Goal: Navigation & Orientation: Find specific page/section

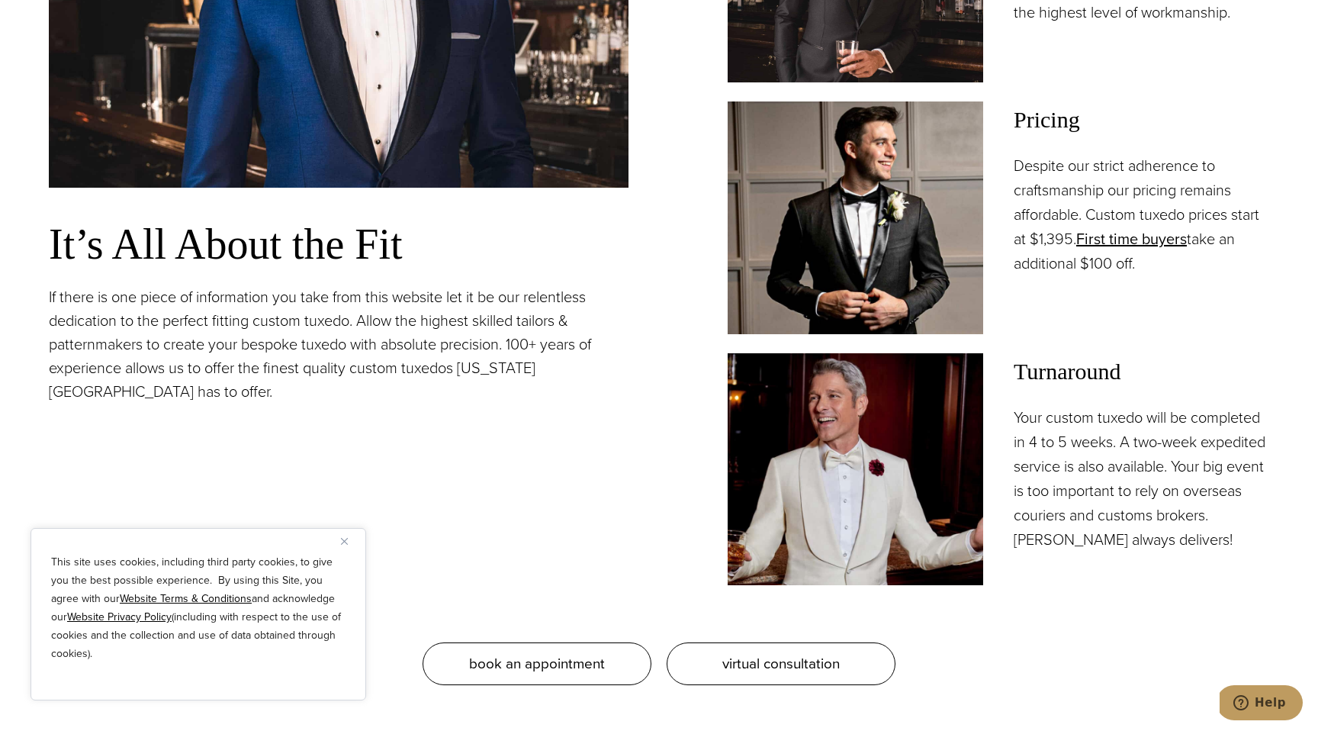
scroll to position [1433, 0]
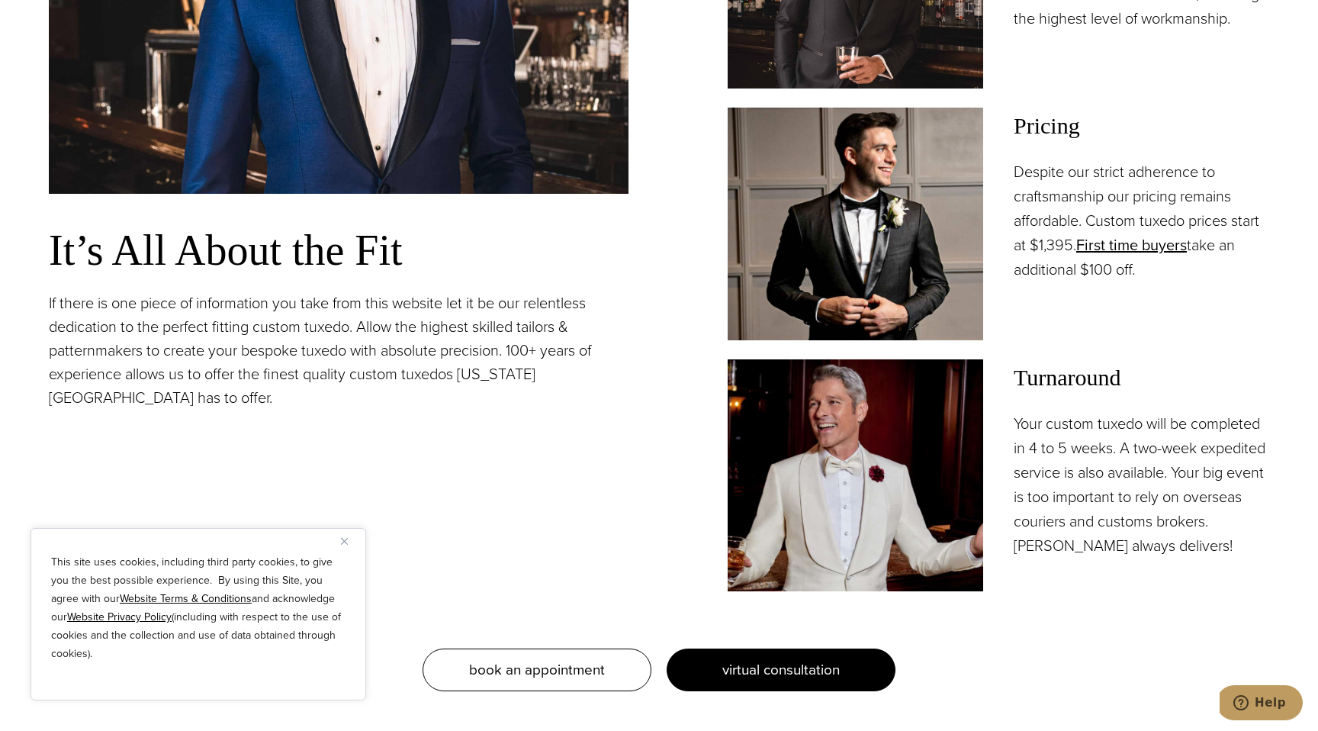
click at [776, 664] on span "virtual consultation" at bounding box center [780, 669] width 117 height 22
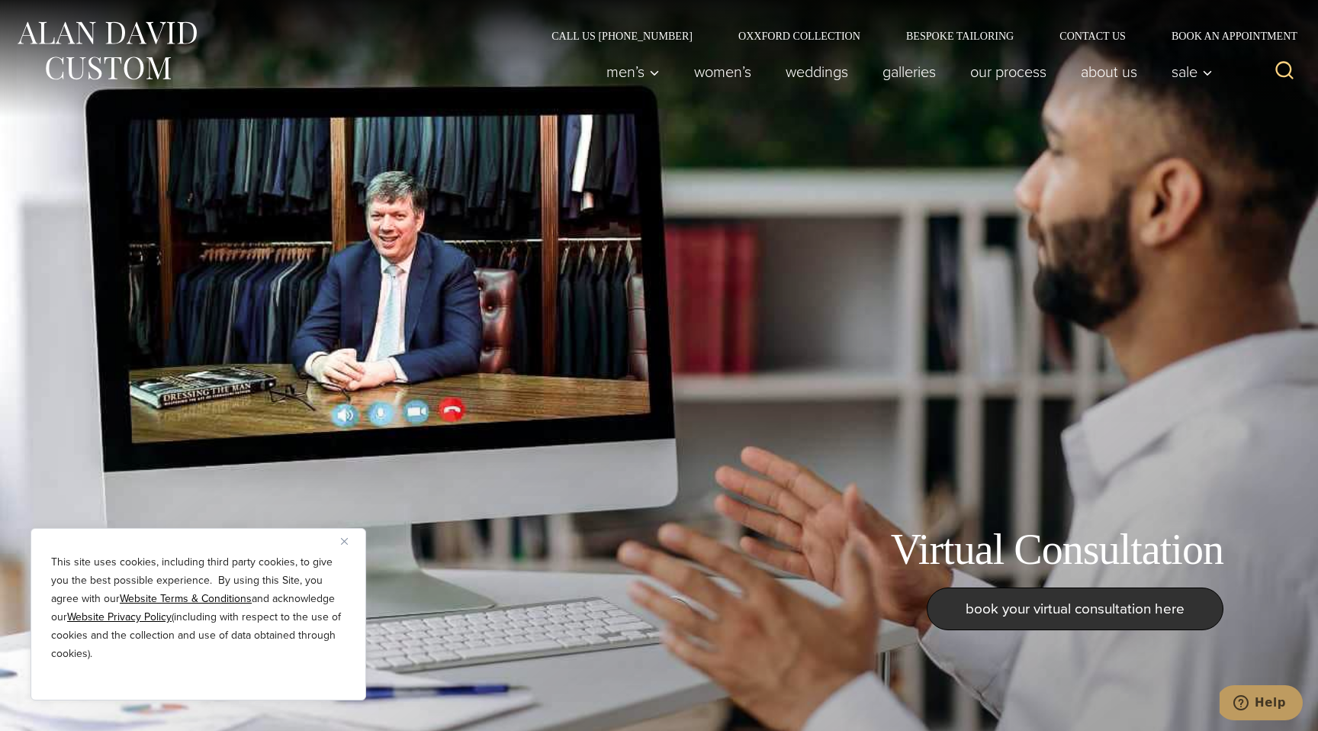
scroll to position [9, 0]
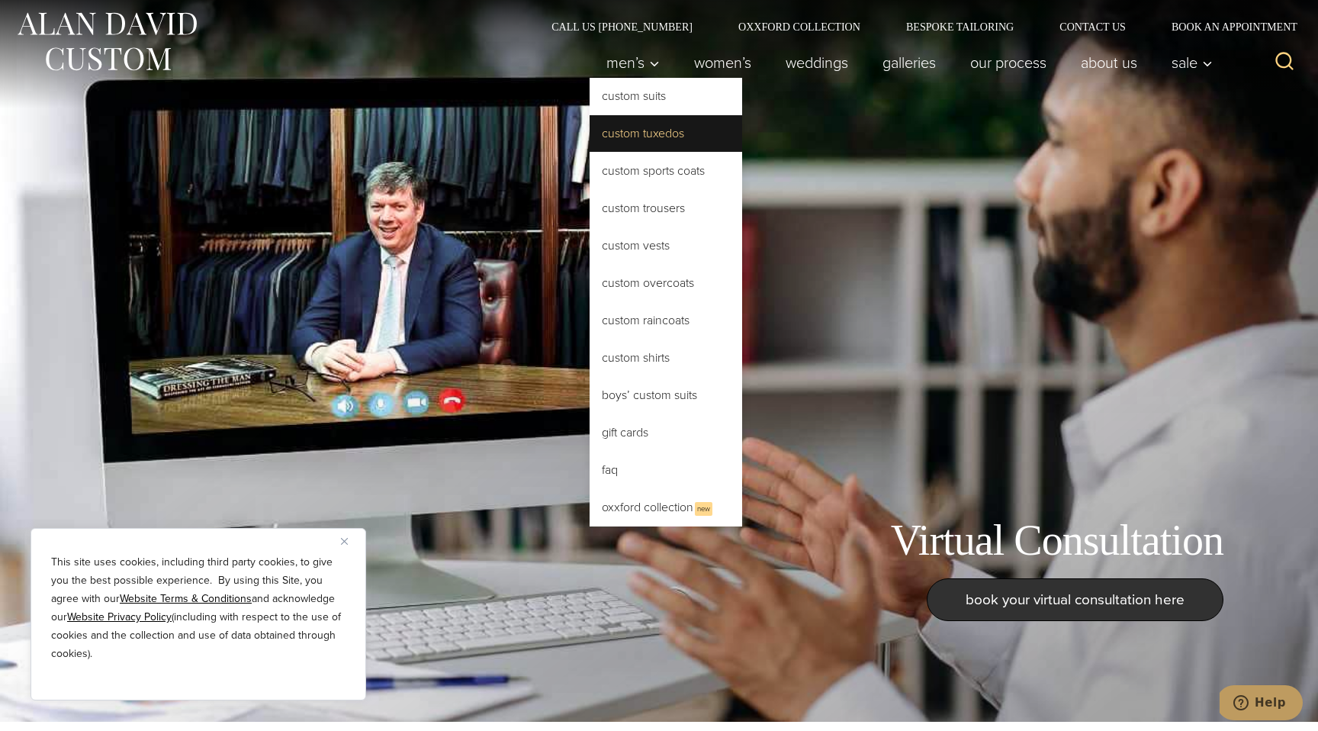
click at [641, 132] on link "Custom Tuxedos" at bounding box center [666, 133] width 153 height 37
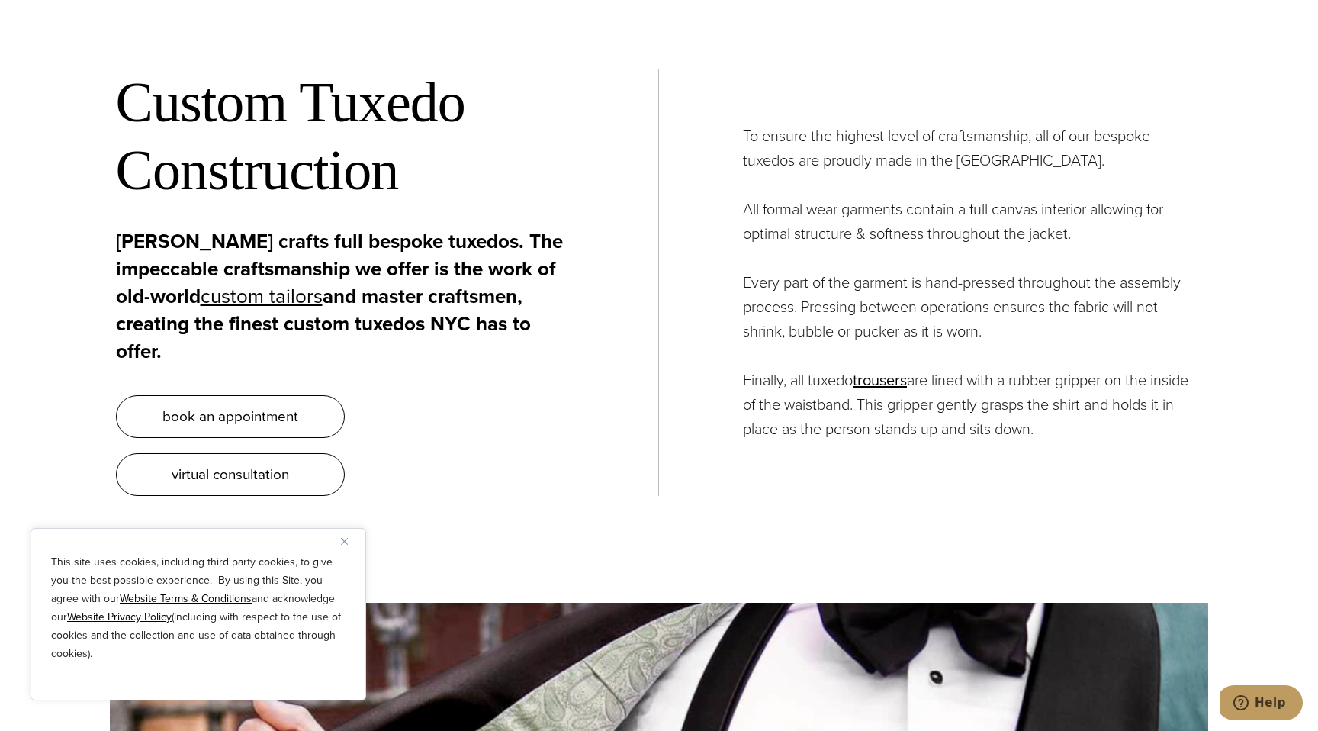
scroll to position [6508, 0]
